Goal: Transaction & Acquisition: Subscribe to service/newsletter

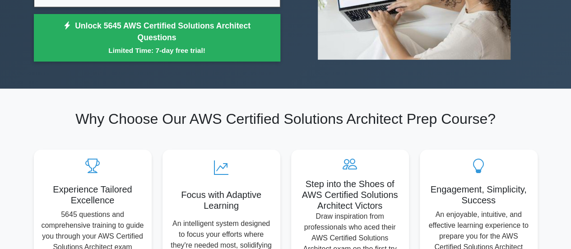
scroll to position [194, 0]
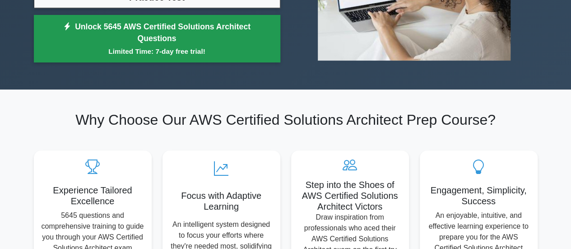
click at [253, 54] on small "Limited Time: 7-day free trial!" at bounding box center [157, 51] width 224 height 10
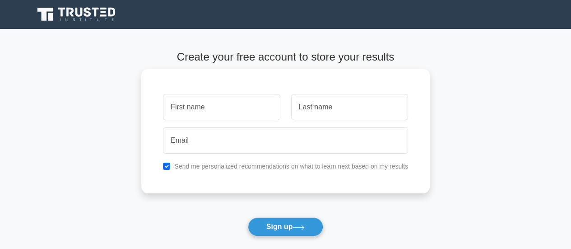
click at [265, 107] on input "text" at bounding box center [221, 107] width 117 height 26
type input "Lucky"
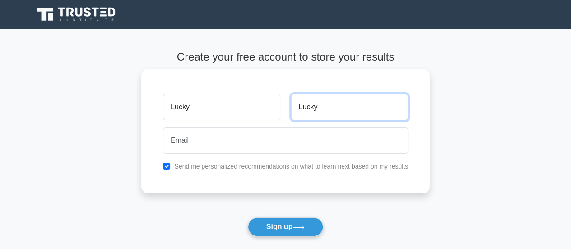
type input "Lucky"
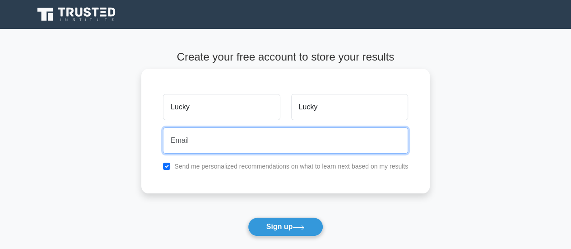
click at [245, 141] on input "email" at bounding box center [285, 140] width 245 height 26
type input "test@test.com"
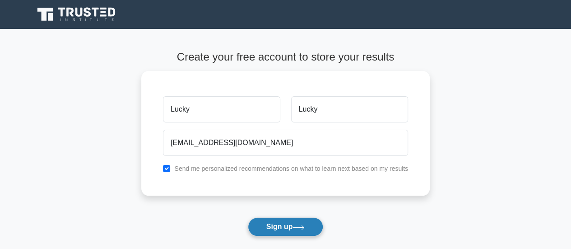
click at [279, 226] on button "Sign up" at bounding box center [286, 226] width 76 height 19
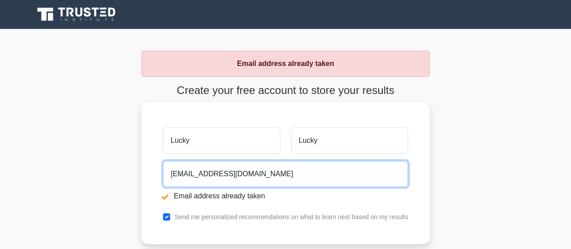
click at [288, 180] on input "test@test.com" at bounding box center [285, 174] width 245 height 26
type input "t"
click at [342, 166] on input "email" at bounding box center [285, 174] width 245 height 26
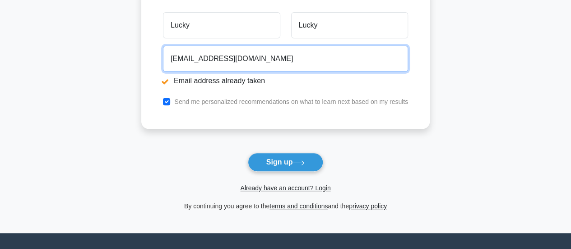
scroll to position [116, 0]
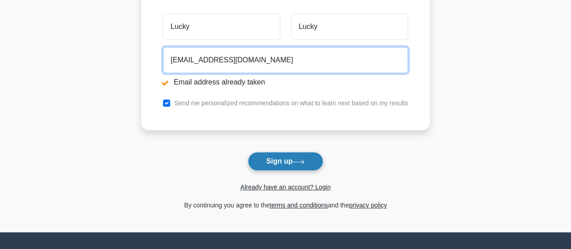
type input "luckysquirrel68@gmail.com"
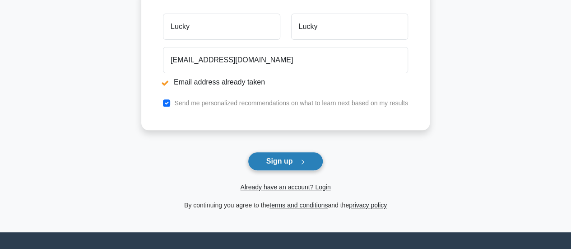
click at [314, 162] on button "Sign up" at bounding box center [286, 161] width 76 height 19
